Goal: Information Seeking & Learning: Compare options

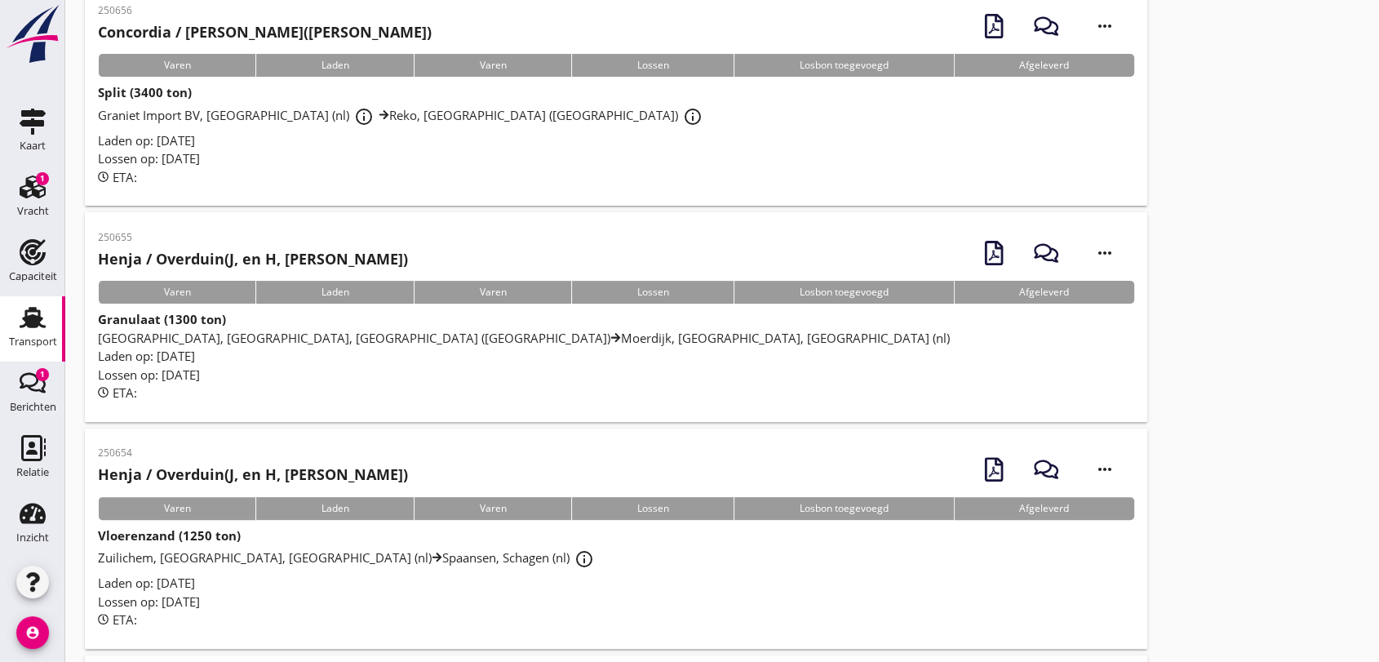
scroll to position [634, 0]
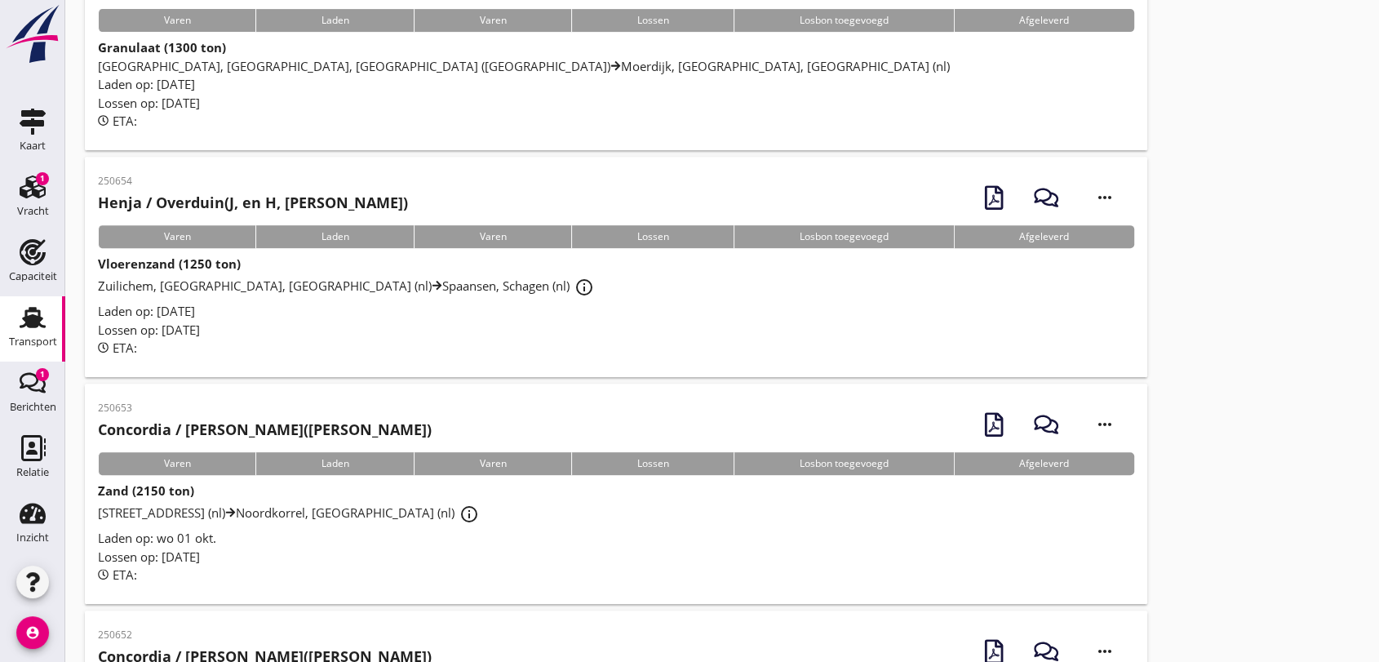
click at [343, 286] on span "Zuilichem, [GEOGRAPHIC_DATA], [GEOGRAPHIC_DATA] (nl) Spaansen, Schagen (nl) inf…" at bounding box center [348, 285] width 501 height 16
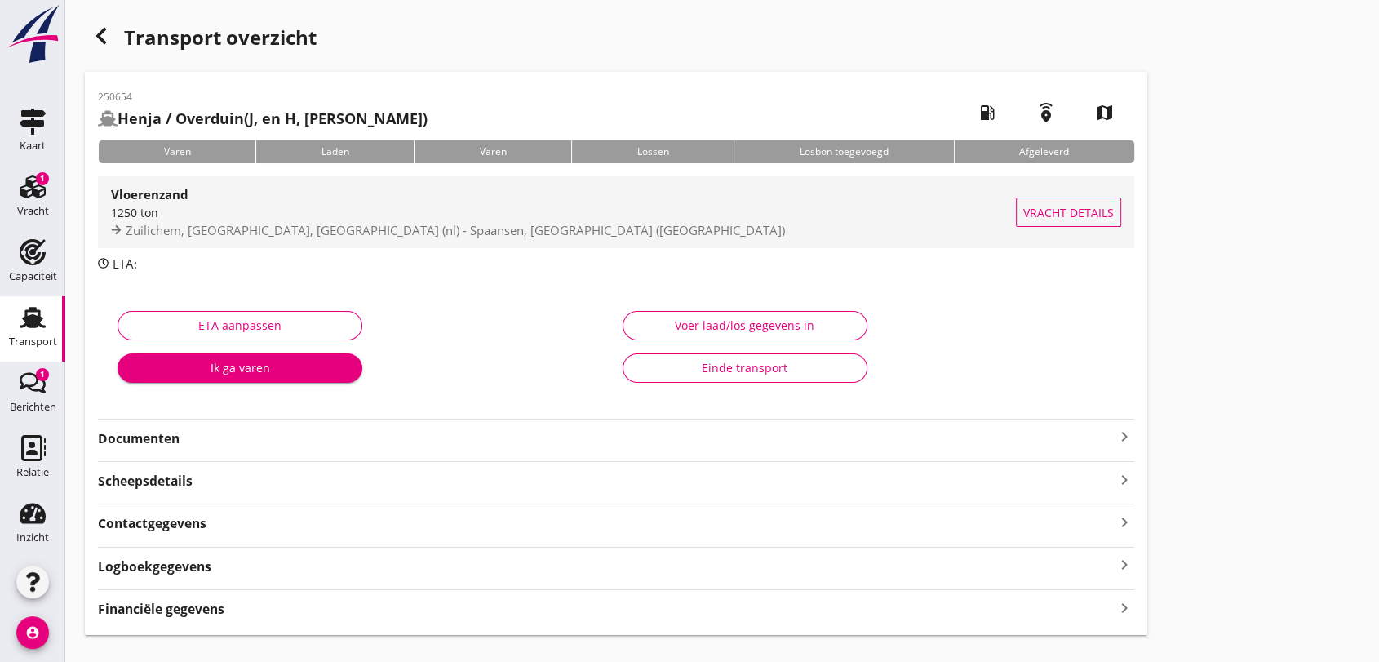
click at [299, 230] on span "Zuilichem, [GEOGRAPHIC_DATA], [GEOGRAPHIC_DATA] (nl) - Spaansen, [GEOGRAPHIC_DA…" at bounding box center [455, 230] width 659 height 16
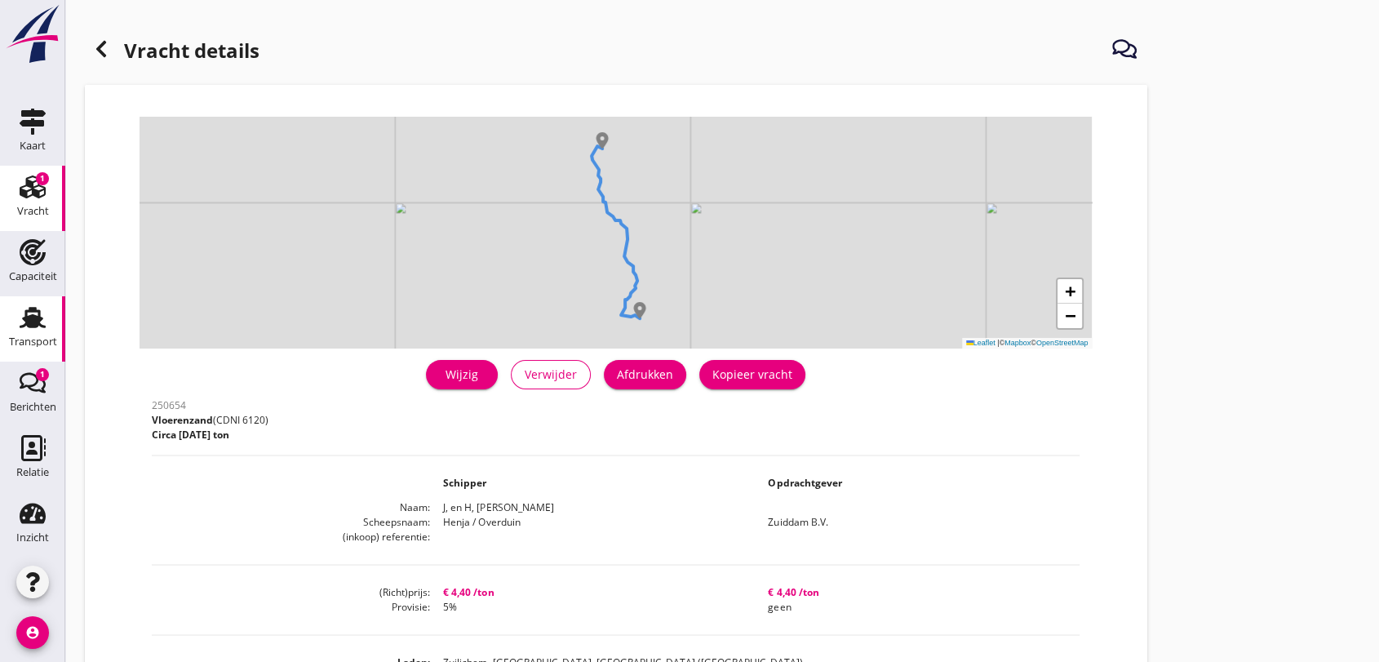
click at [25, 321] on use at bounding box center [33, 317] width 26 height 21
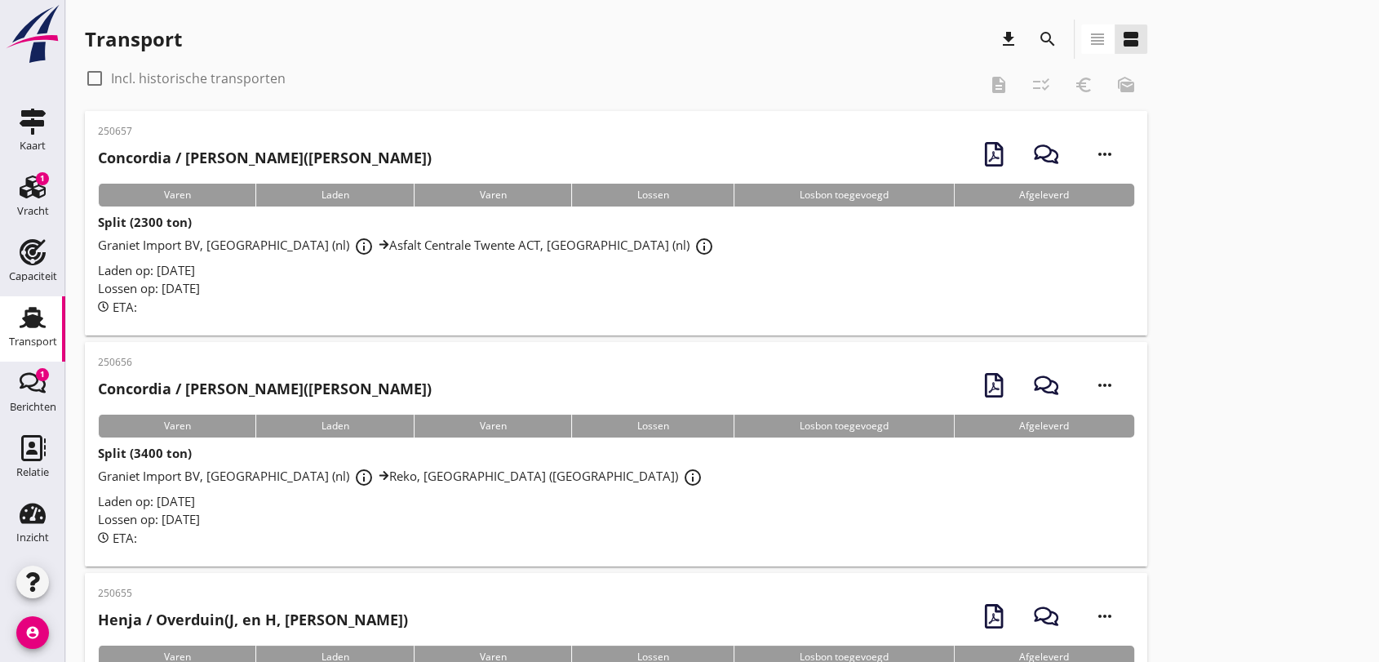
scroll to position [181, 0]
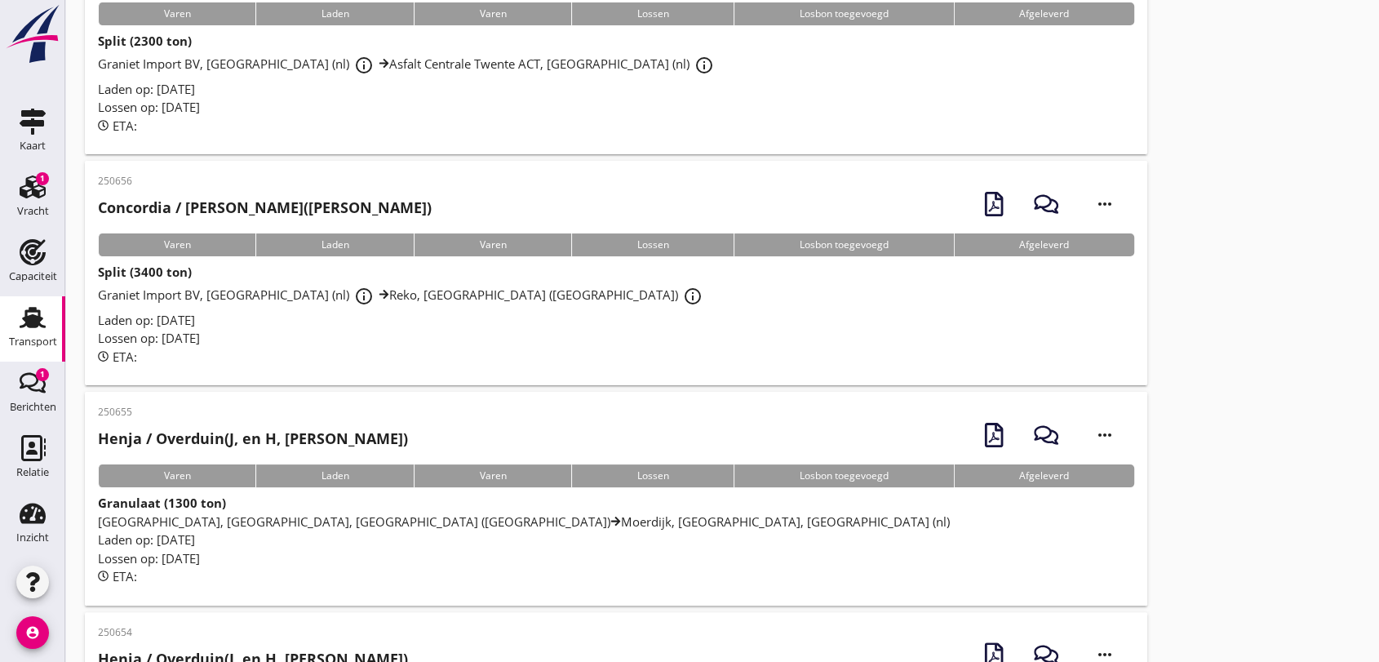
click at [222, 294] on span "Graniet Import BV, [GEOGRAPHIC_DATA] (nl) info_outline Reko, [GEOGRAPHIC_DATA] …" at bounding box center [402, 294] width 609 height 16
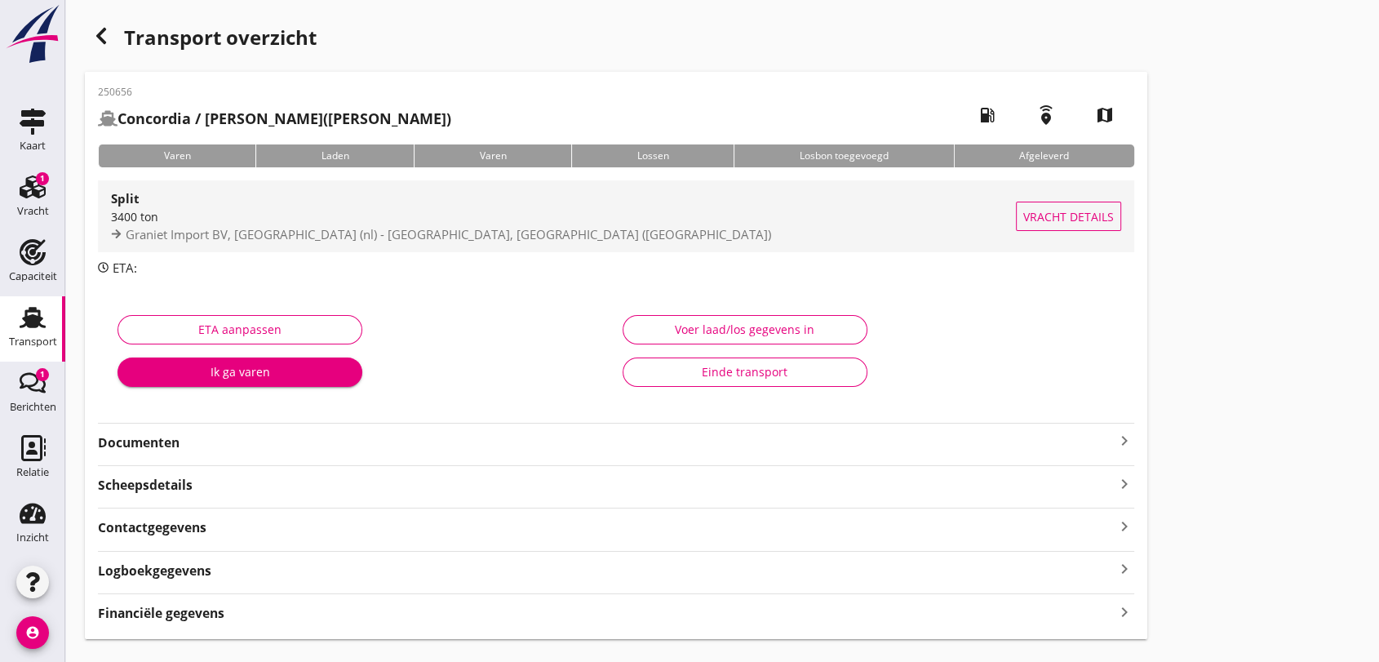
click at [224, 227] on span "Graniet Import BV, [GEOGRAPHIC_DATA] (nl) - [GEOGRAPHIC_DATA], [GEOGRAPHIC_DATA…" at bounding box center [448, 234] width 645 height 16
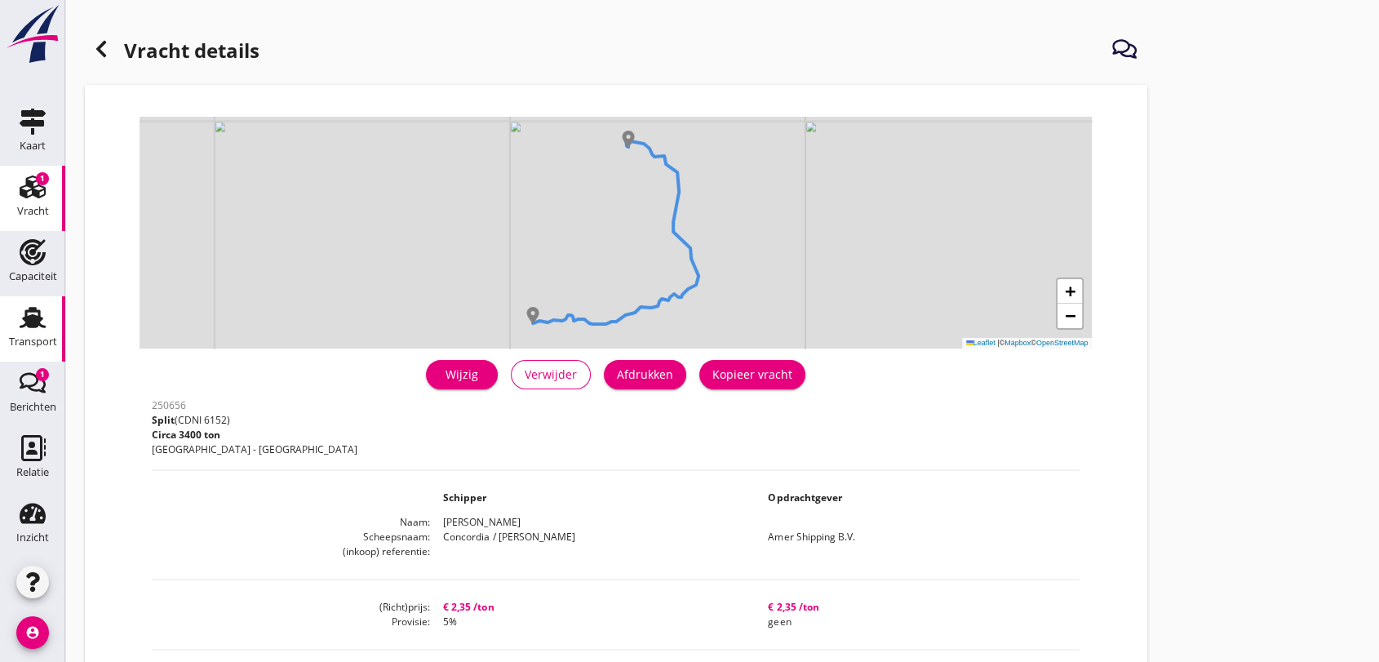
click at [31, 320] on use at bounding box center [33, 317] width 26 height 21
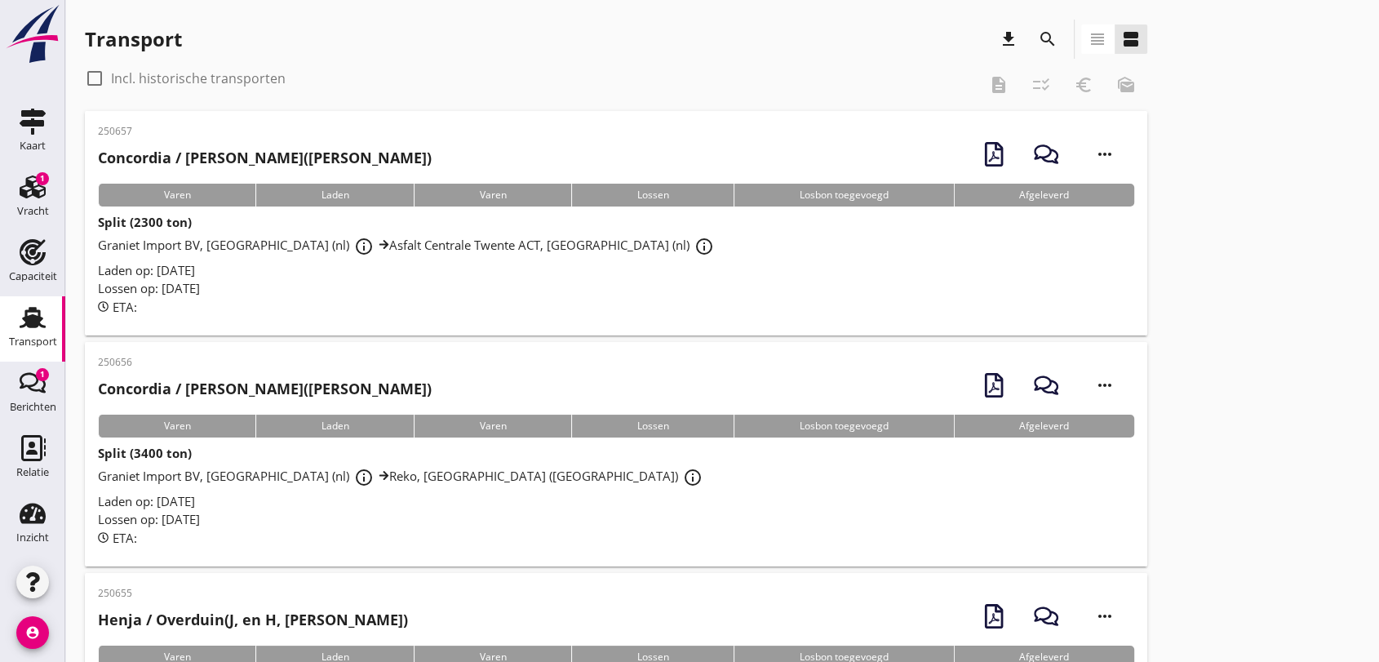
click at [231, 250] on span "Graniet Import BV, [GEOGRAPHIC_DATA] (nl) info_outline [GEOGRAPHIC_DATA], [GEOG…" at bounding box center [408, 245] width 621 height 16
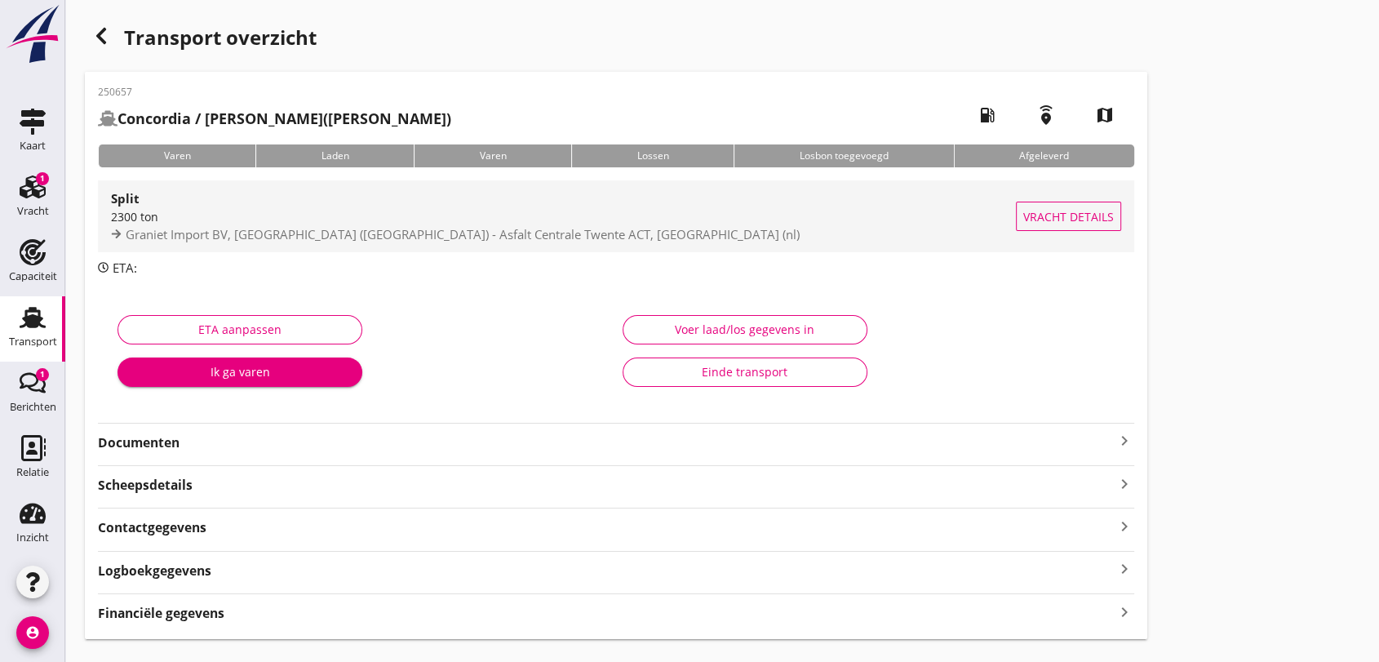
click at [253, 237] on span "Graniet Import BV, [GEOGRAPHIC_DATA] ([GEOGRAPHIC_DATA]) - Asfalt Centrale Twen…" at bounding box center [463, 234] width 674 height 16
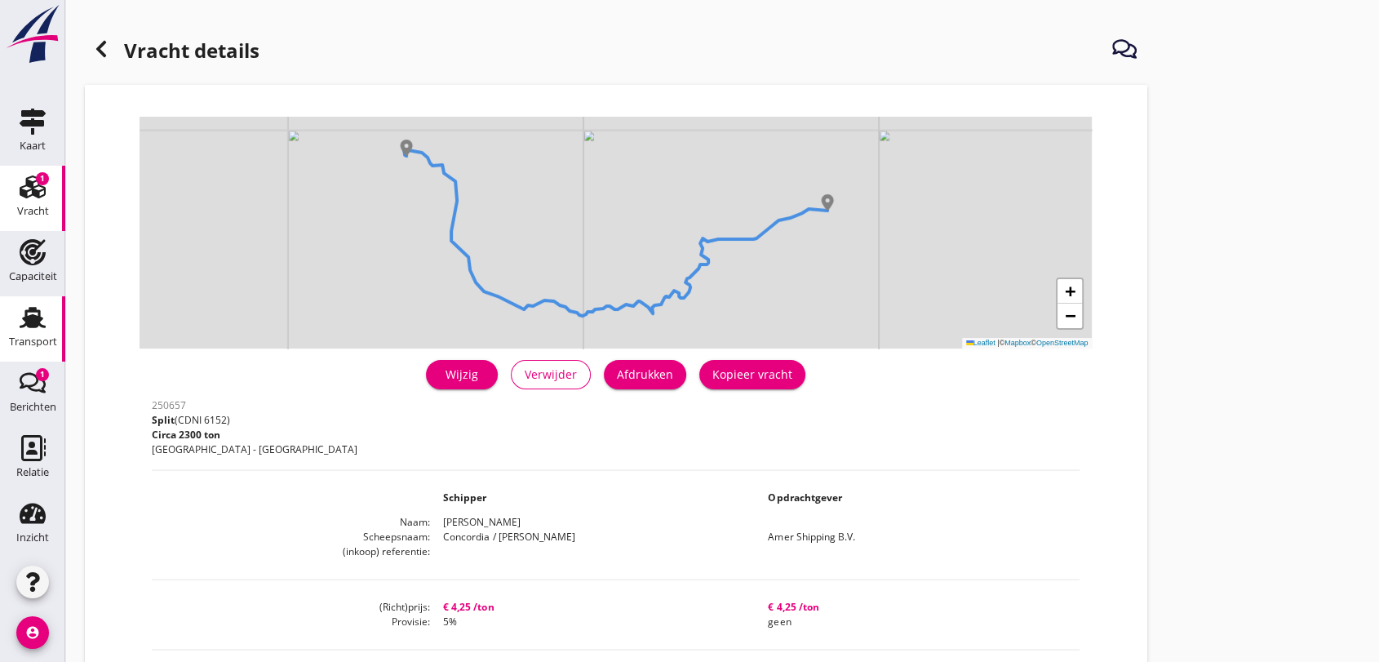
click at [24, 318] on use at bounding box center [33, 317] width 26 height 21
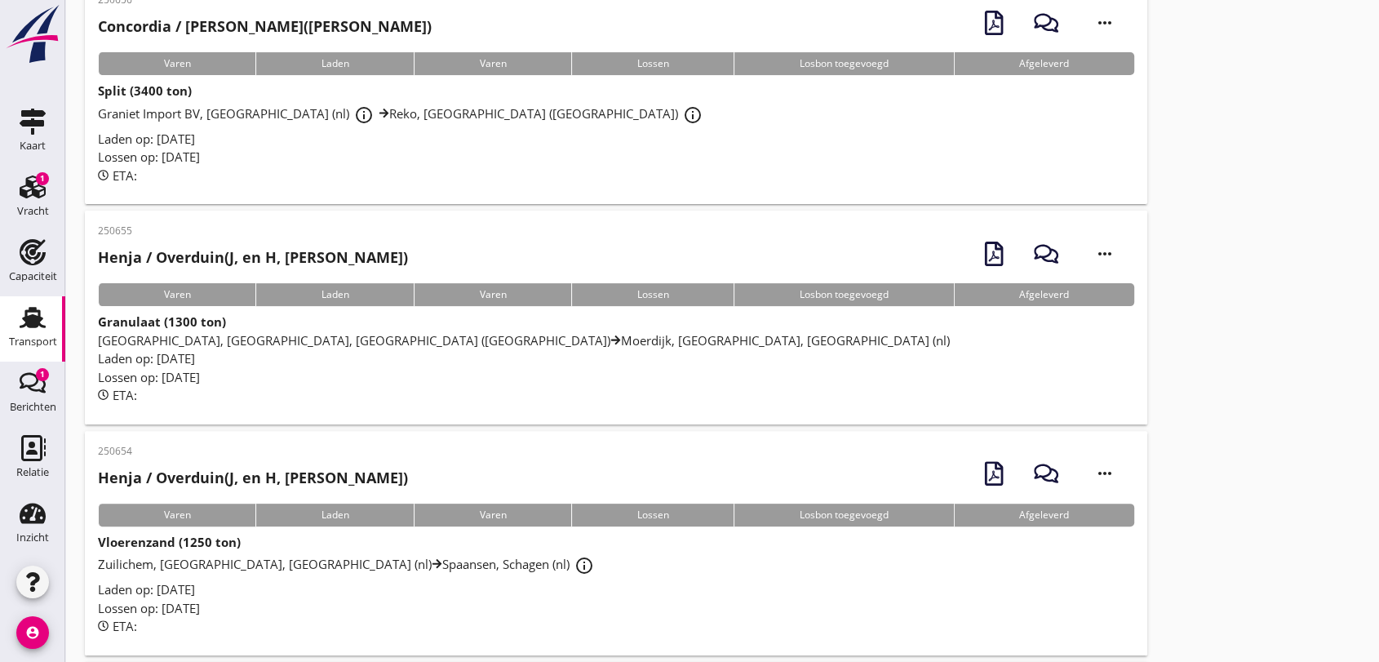
scroll to position [453, 0]
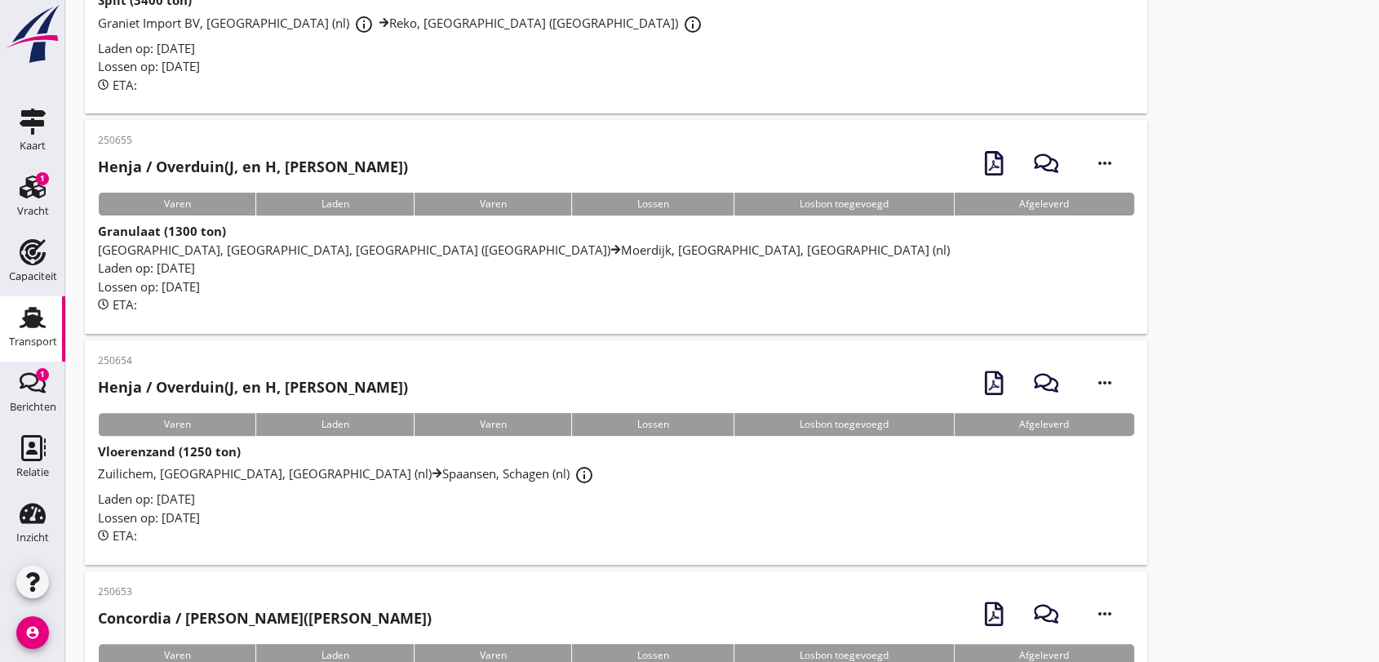
click at [271, 250] on span "[GEOGRAPHIC_DATA], [GEOGRAPHIC_DATA], [GEOGRAPHIC_DATA] (nl) [GEOGRAPHIC_DATA],…" at bounding box center [524, 249] width 852 height 16
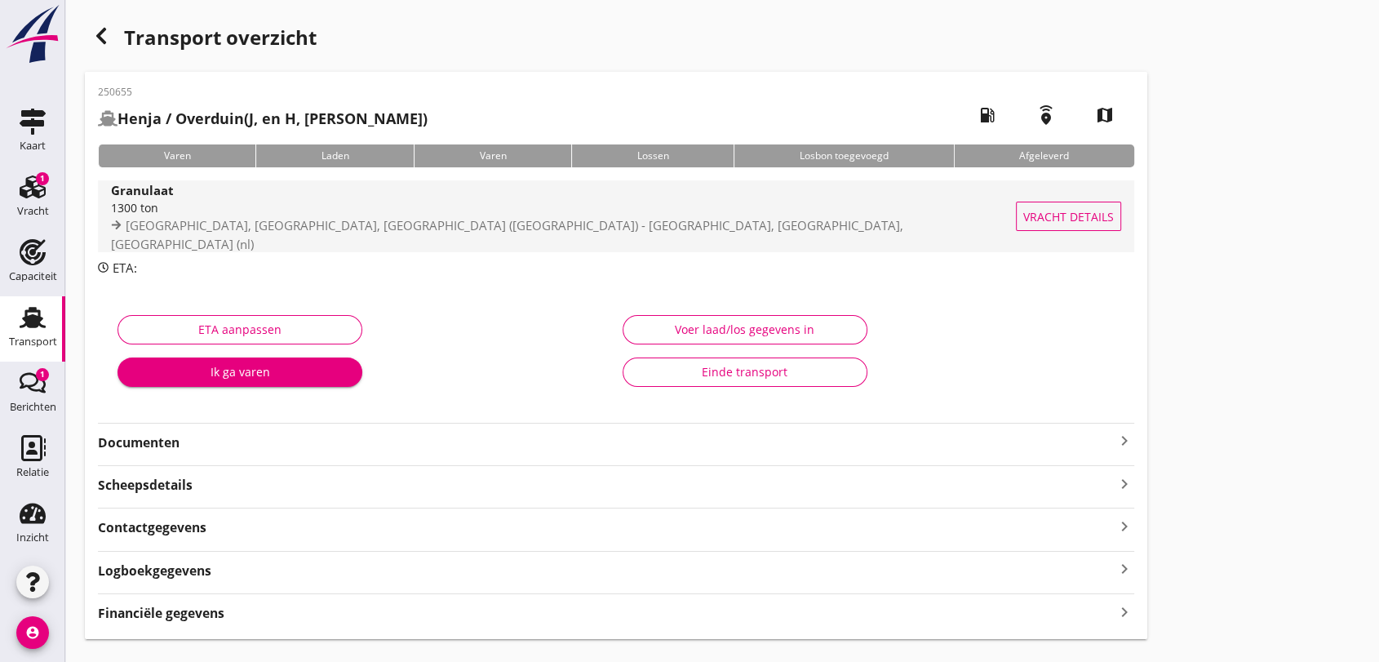
click at [139, 216] on div "1300 ton" at bounding box center [565, 207] width 908 height 17
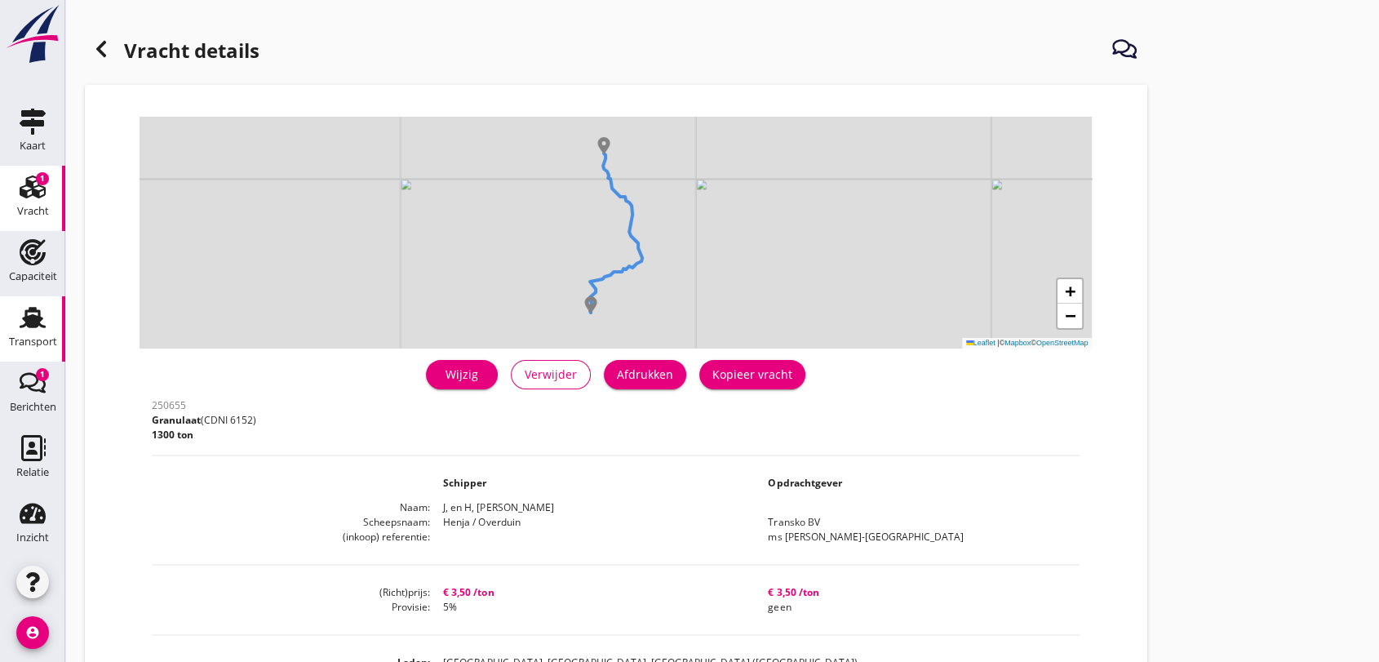
click at [25, 317] on use at bounding box center [33, 317] width 26 height 21
